Goal: Transaction & Acquisition: Purchase product/service

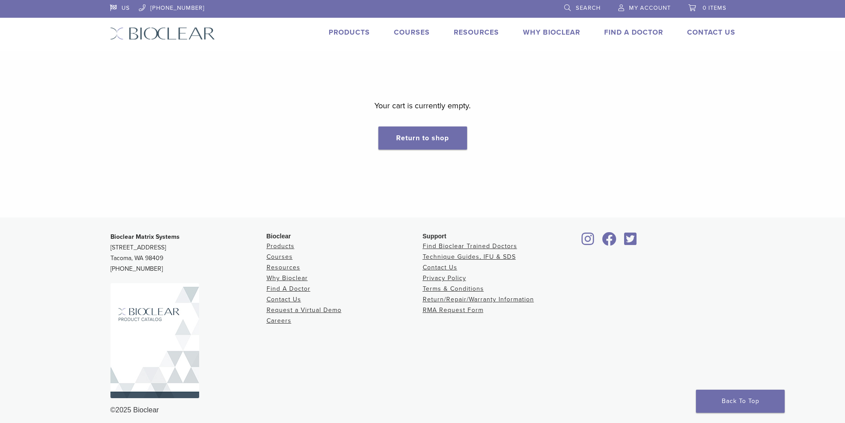
click at [644, 6] on span "My Account" at bounding box center [650, 7] width 42 height 7
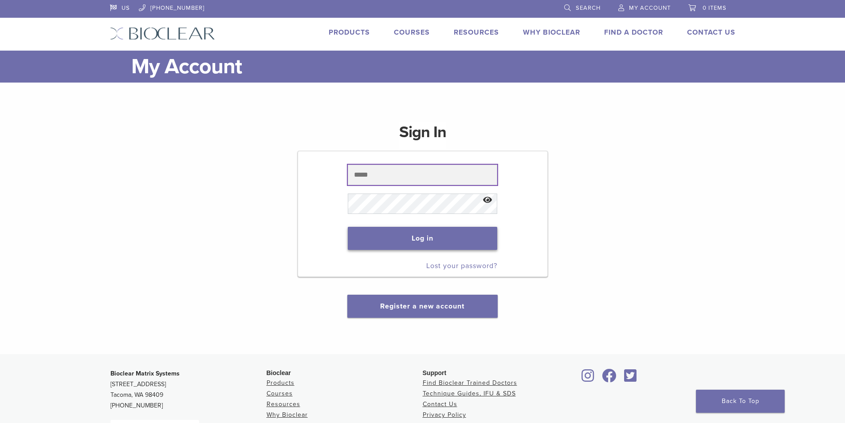
type input "*******"
click at [423, 237] on button "Log in" at bounding box center [422, 238] width 149 height 23
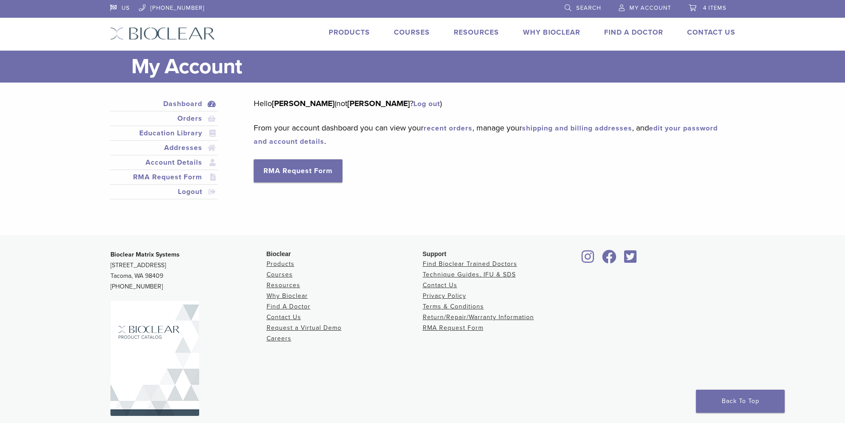
click at [705, 8] on span "4 items" at bounding box center [715, 7] width 24 height 7
click at [716, 6] on span "4 items" at bounding box center [715, 7] width 24 height 7
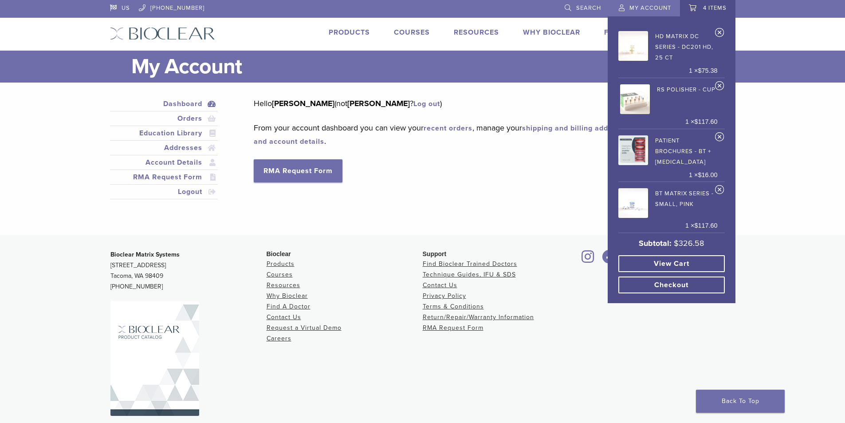
click at [677, 282] on link "Checkout" at bounding box center [671, 284] width 106 height 17
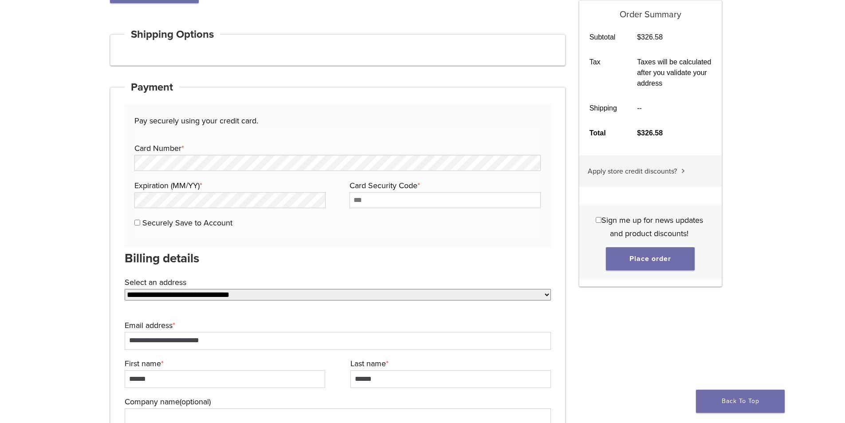
scroll to position [259, 0]
